Goal: Find specific page/section: Find specific page/section

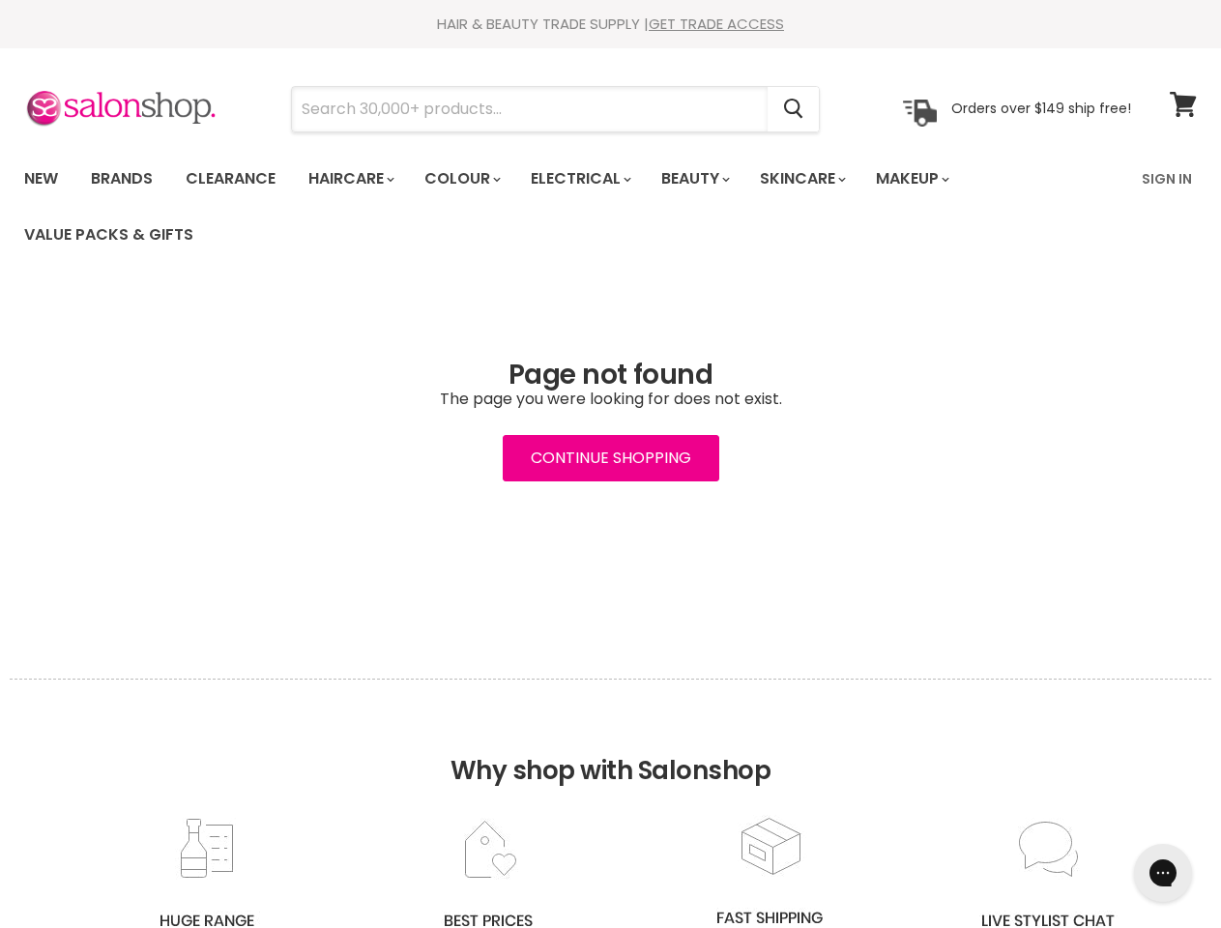
click at [531, 109] on input "Search" at bounding box center [529, 109] width 475 height 44
click at [794, 109] on icon "Search" at bounding box center [793, 110] width 19 height 20
